Goal: Information Seeking & Learning: Learn about a topic

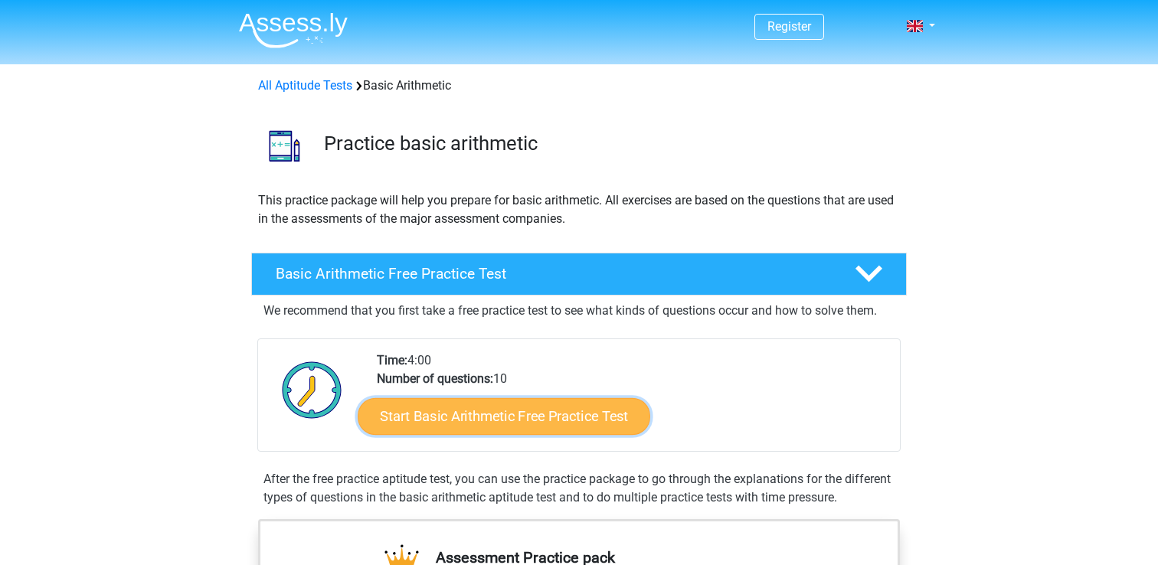
click at [505, 416] on link "Start Basic Arithmetic Free Practice Test" at bounding box center [504, 416] width 293 height 37
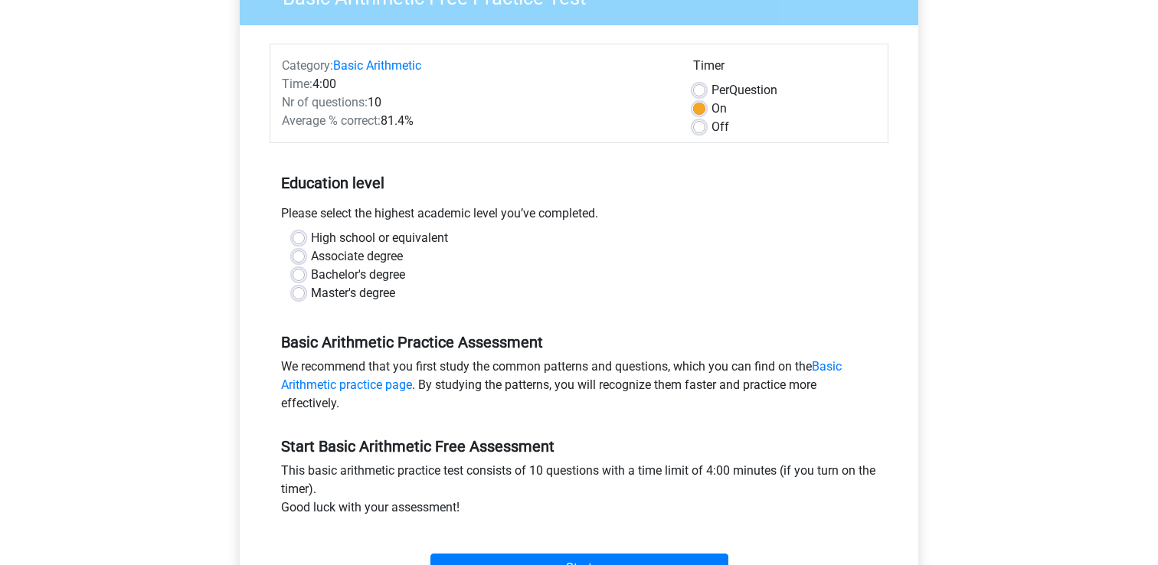
scroll to position [162, 0]
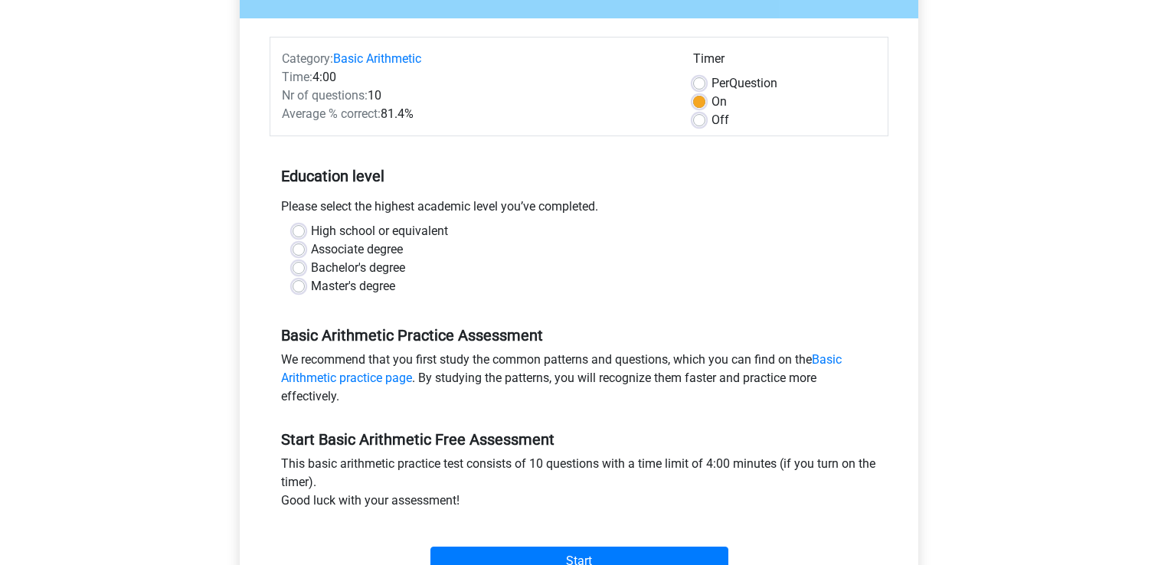
drag, startPoint x: 304, startPoint y: 208, endPoint x: 538, endPoint y: 209, distance: 233.6
click at [538, 209] on div "Please select the highest academic level you’ve completed." at bounding box center [579, 210] width 619 height 25
click at [311, 231] on label "High school or equivalent" at bounding box center [379, 231] width 137 height 18
click at [299, 231] on input "High school or equivalent" at bounding box center [299, 229] width 12 height 15
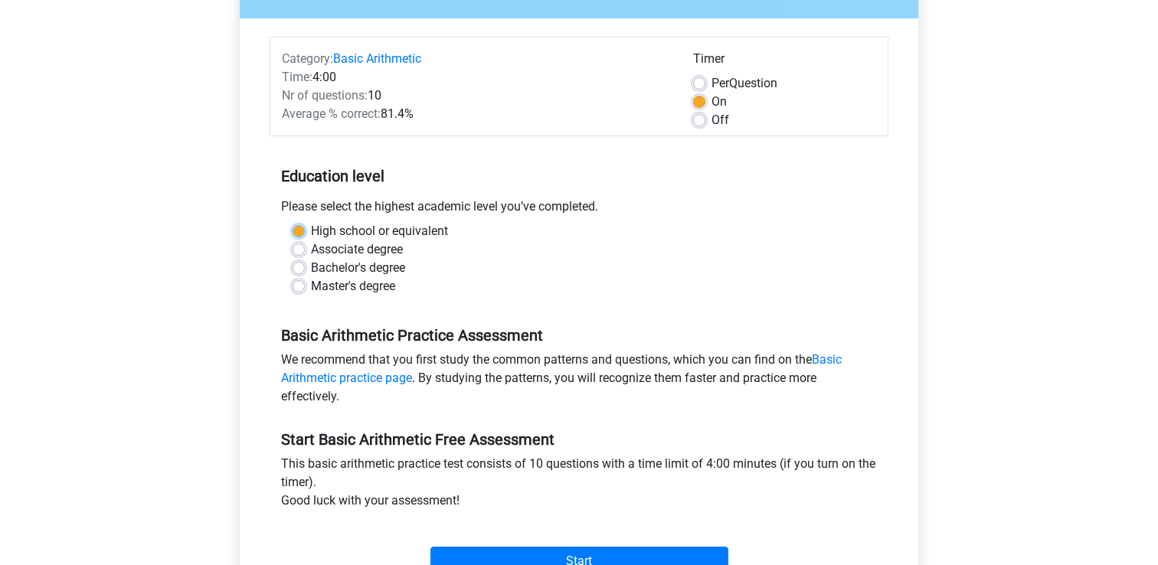
radio input "true"
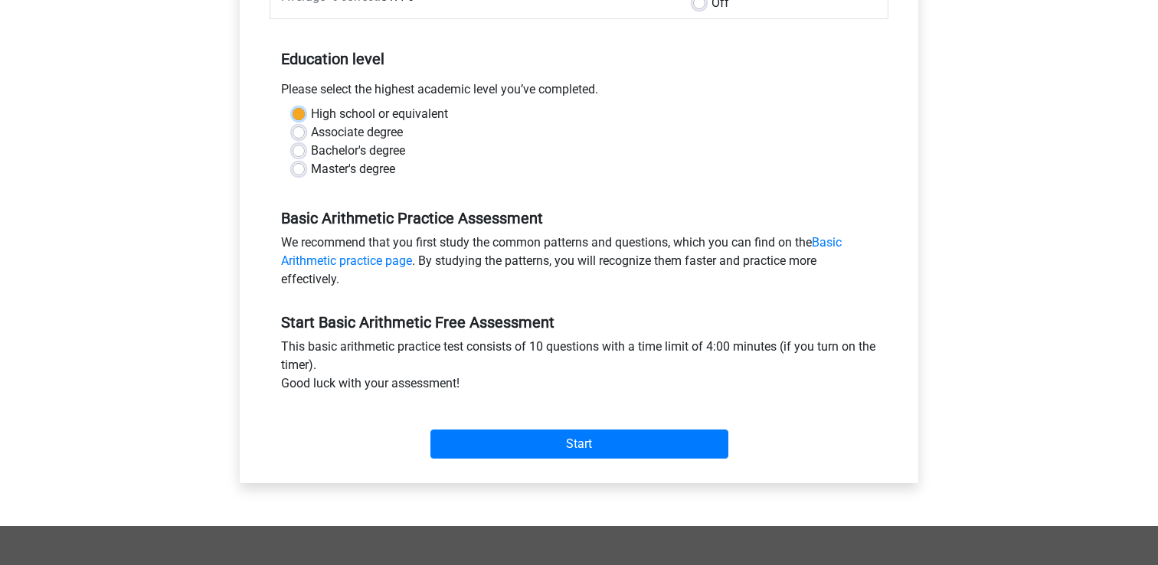
scroll to position [313, 0]
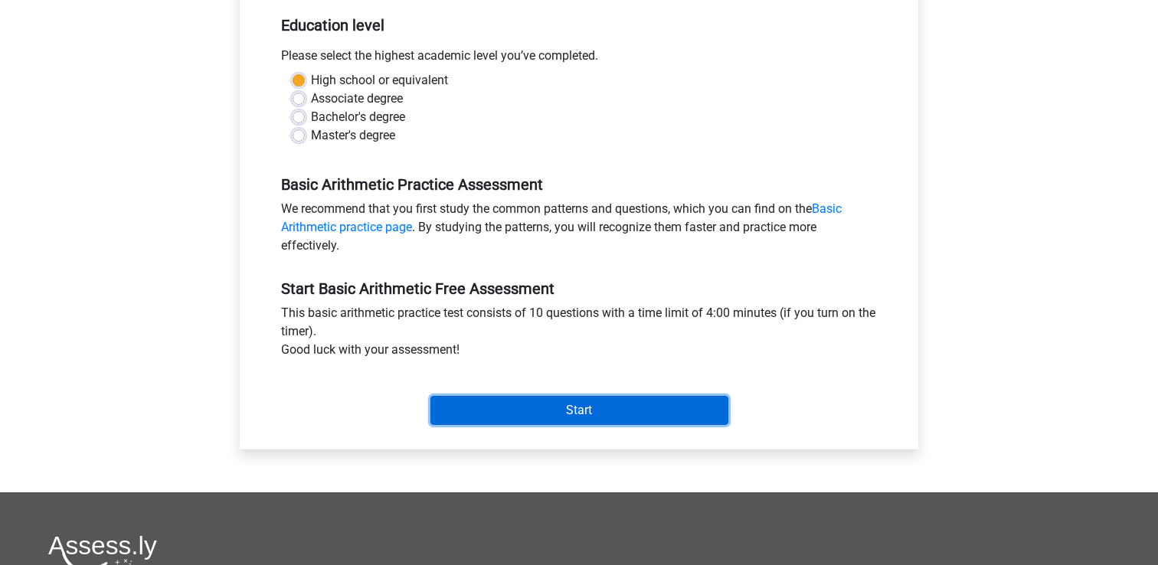
click at [584, 409] on input "Start" at bounding box center [579, 410] width 298 height 29
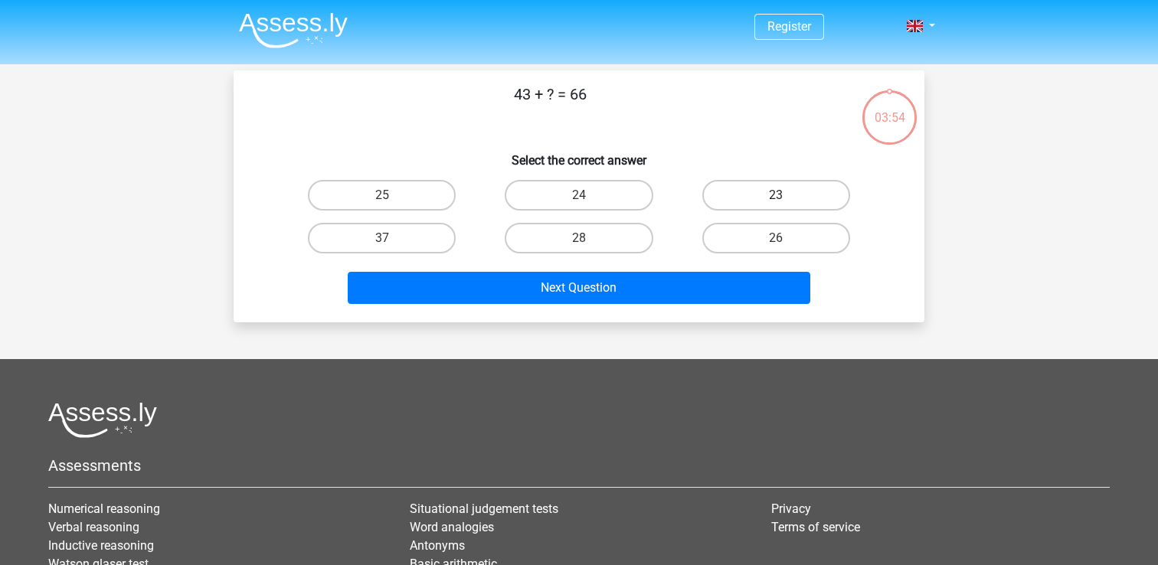
click at [767, 191] on label "23" at bounding box center [776, 195] width 148 height 31
click at [776, 195] on input "23" at bounding box center [781, 200] width 10 height 10
radio input "true"
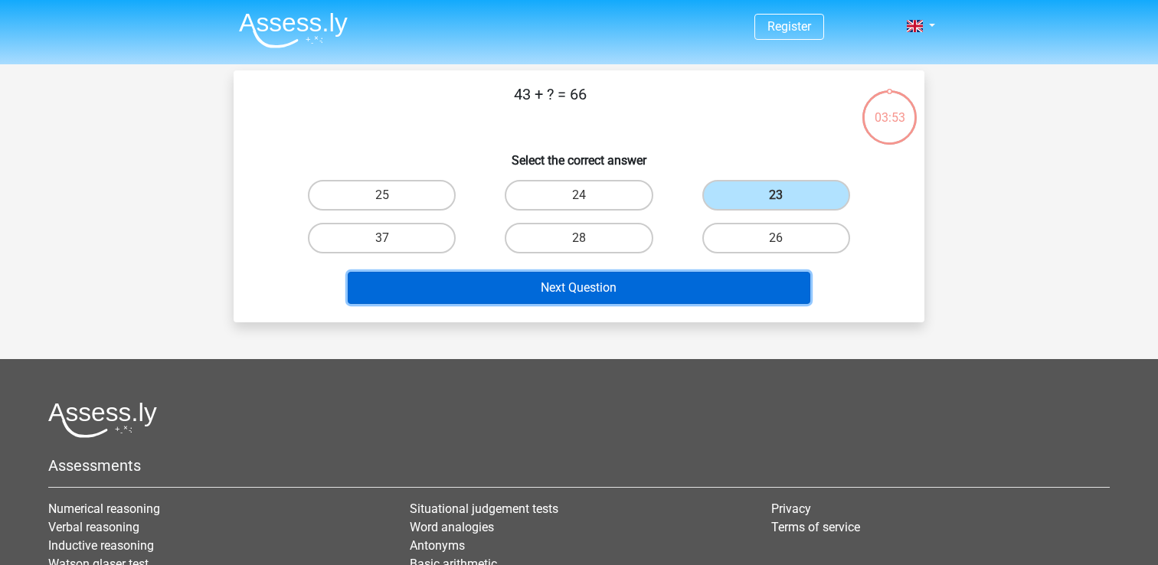
click at [669, 275] on button "Next Question" at bounding box center [579, 288] width 463 height 32
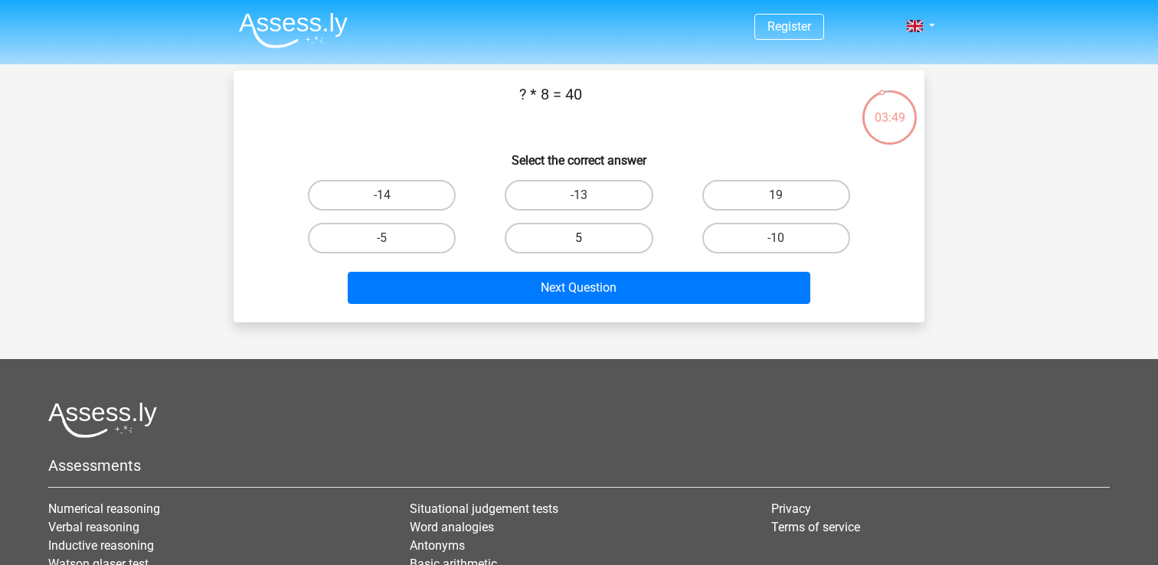
click at [571, 237] on label "5" at bounding box center [579, 238] width 148 height 31
click at [579, 238] on input "5" at bounding box center [584, 243] width 10 height 10
radio input "true"
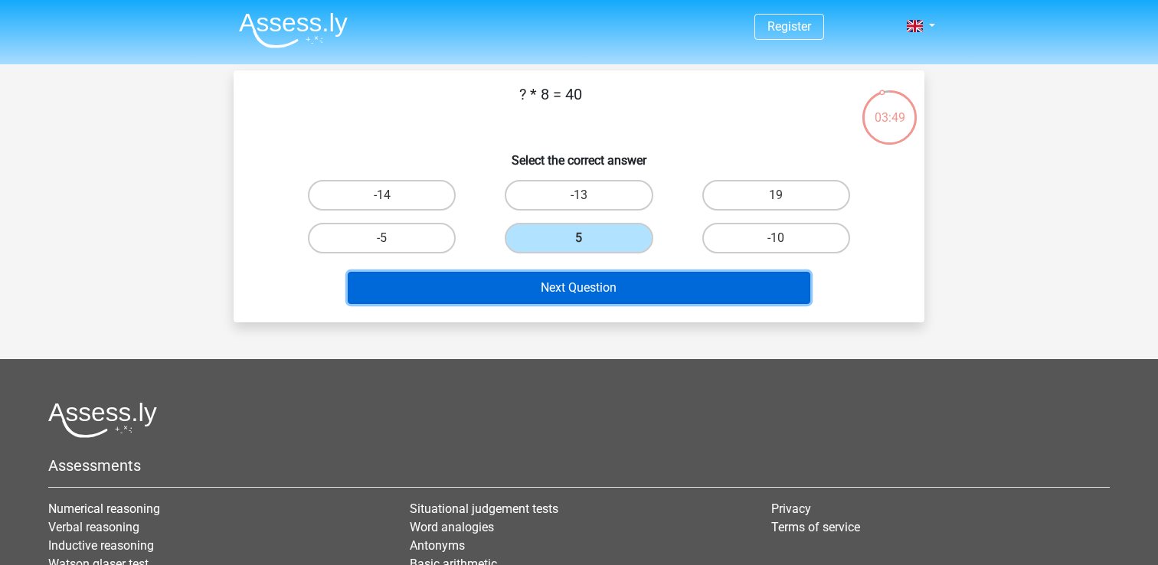
click at [590, 277] on button "Next Question" at bounding box center [579, 288] width 463 height 32
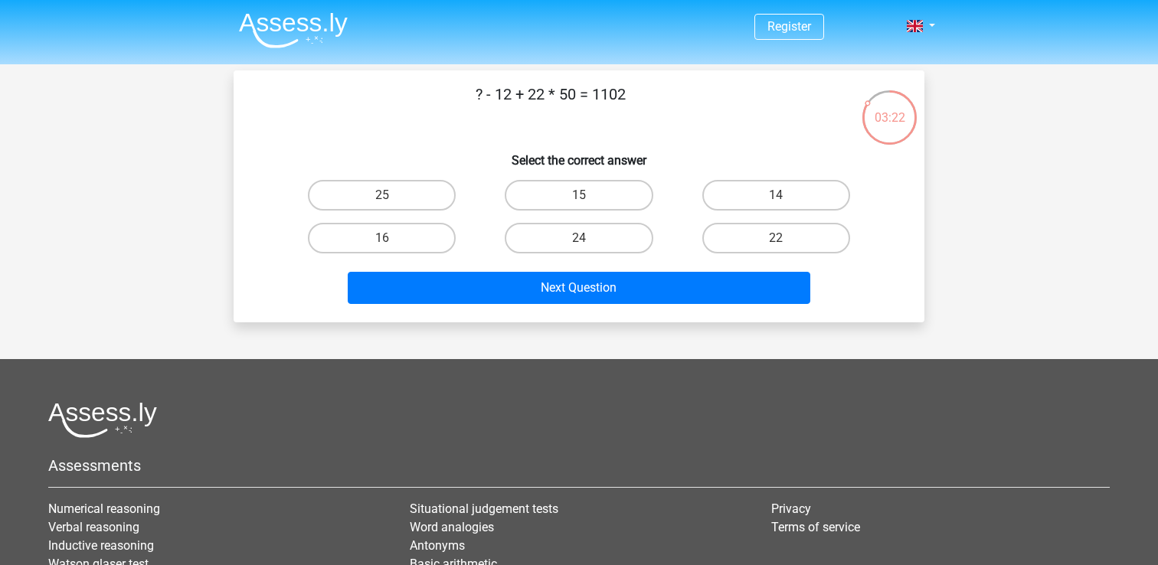
drag, startPoint x: 528, startPoint y: 90, endPoint x: 568, endPoint y: 90, distance: 39.8
click at [563, 90] on p "? - 12 + 22 * 50 = 1102" at bounding box center [550, 106] width 584 height 46
click at [578, 90] on p "? - 12 + 22 * 50 = 1102" at bounding box center [550, 106] width 584 height 46
drag, startPoint x: 595, startPoint y: 93, endPoint x: 631, endPoint y: 92, distance: 36.0
click at [631, 92] on p "? - 12 + 22 * 50 = 1102" at bounding box center [550, 106] width 584 height 46
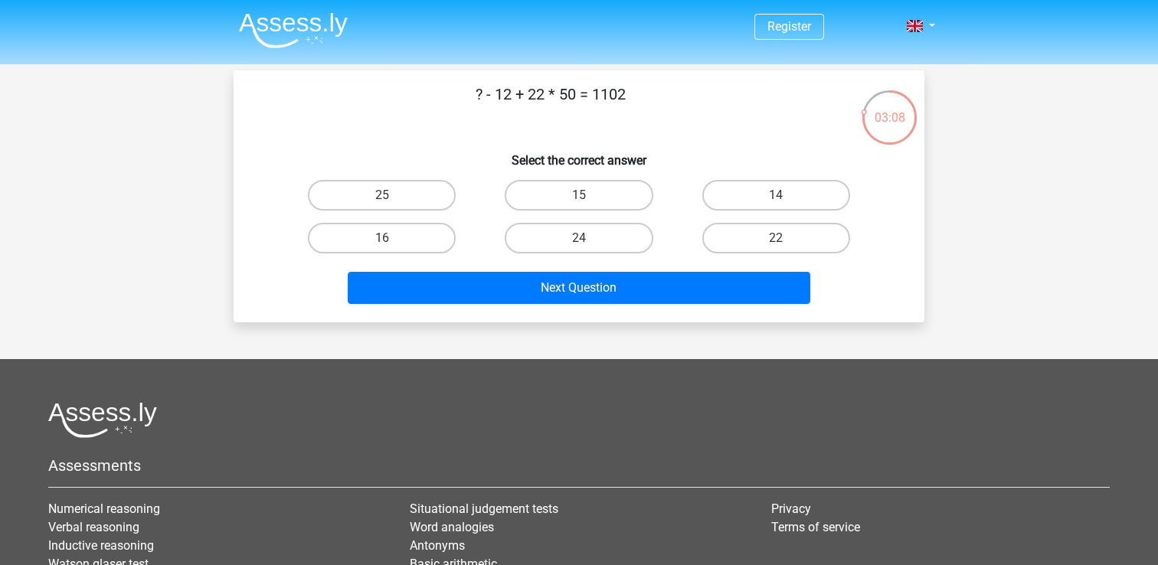
click at [631, 92] on p "? - 12 + 22 * 50 = 1102" at bounding box center [550, 106] width 584 height 46
drag, startPoint x: 562, startPoint y: 97, endPoint x: 581, endPoint y: 97, distance: 18.4
click at [581, 97] on p "? - 12 + 22 * 50 = 1102" at bounding box center [550, 106] width 584 height 46
click at [767, 190] on label "14" at bounding box center [776, 195] width 148 height 31
click at [776, 195] on input "14" at bounding box center [781, 200] width 10 height 10
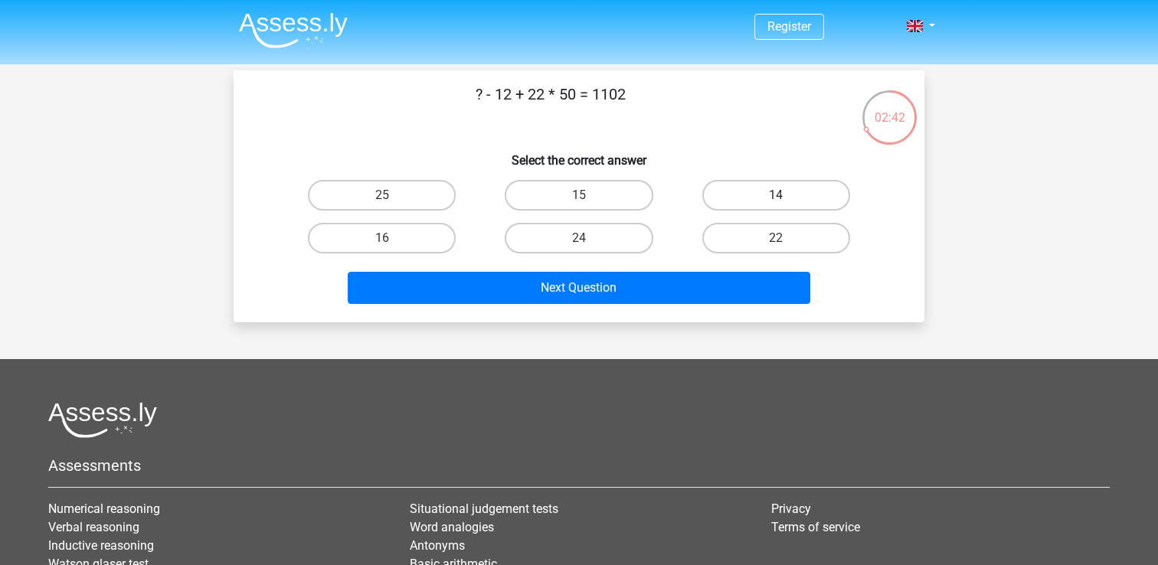
radio input "true"
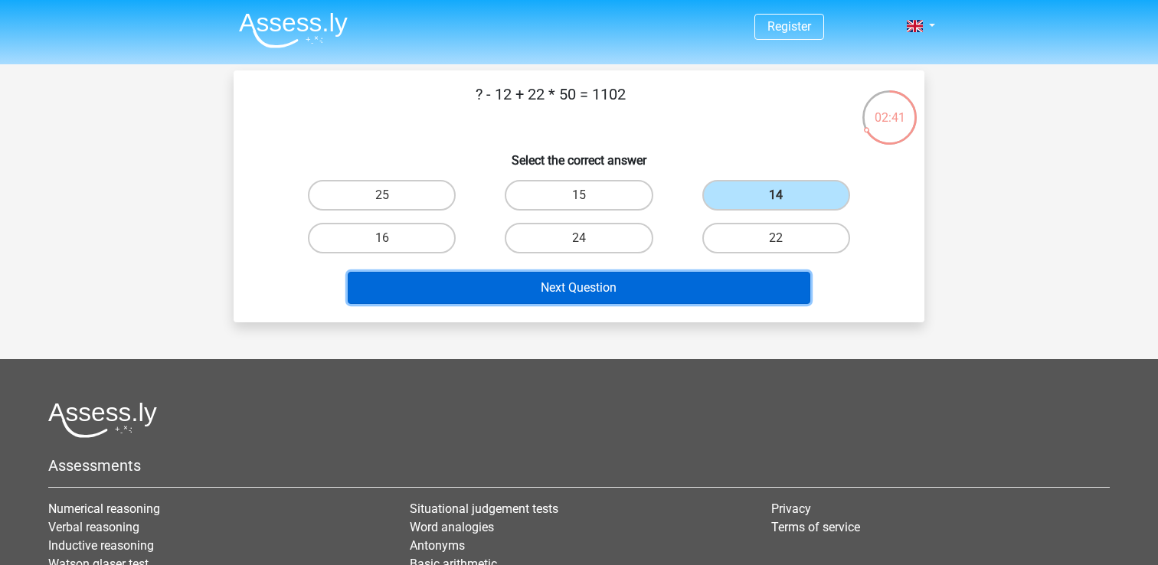
click at [669, 291] on button "Next Question" at bounding box center [579, 288] width 463 height 32
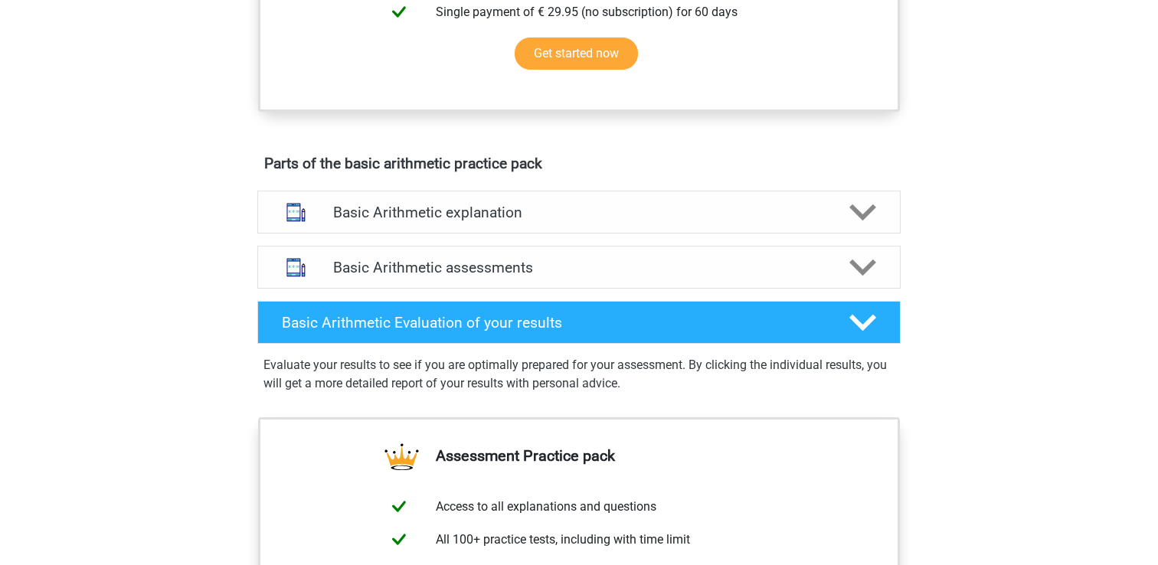
scroll to position [722, 0]
